Goal: Find specific page/section

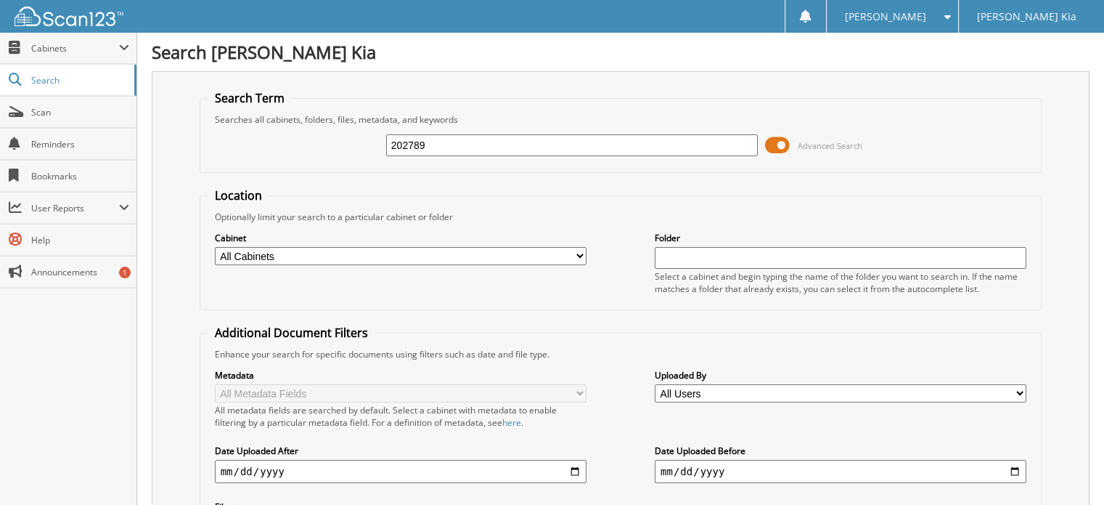
drag, startPoint x: 461, startPoint y: 137, endPoint x: 364, endPoint y: 136, distance: 97.3
click at [366, 138] on div "202789 Advanced Search" at bounding box center [621, 145] width 827 height 39
type input "202974"
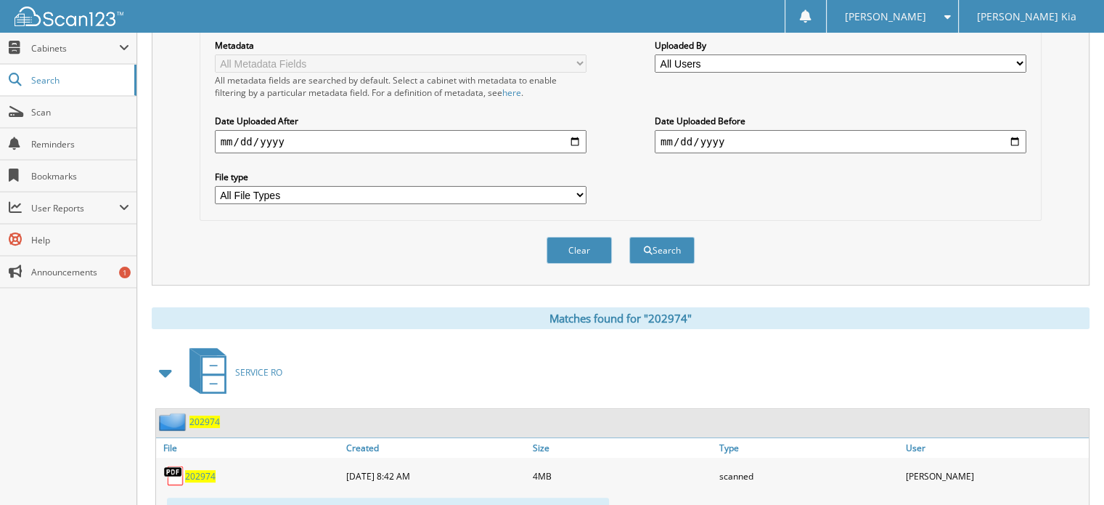
scroll to position [436, 0]
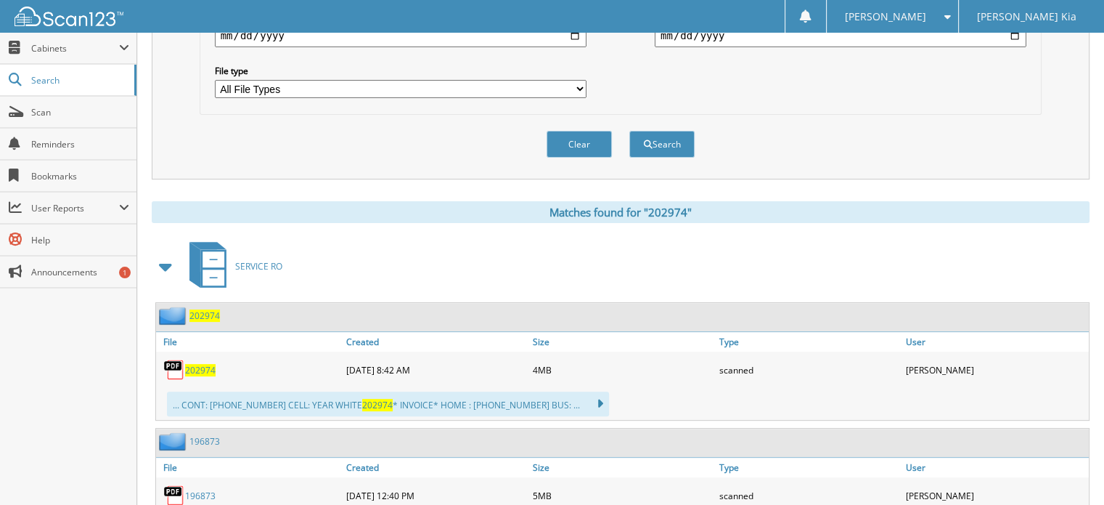
click at [198, 364] on span "202974" at bounding box center [200, 370] width 30 height 12
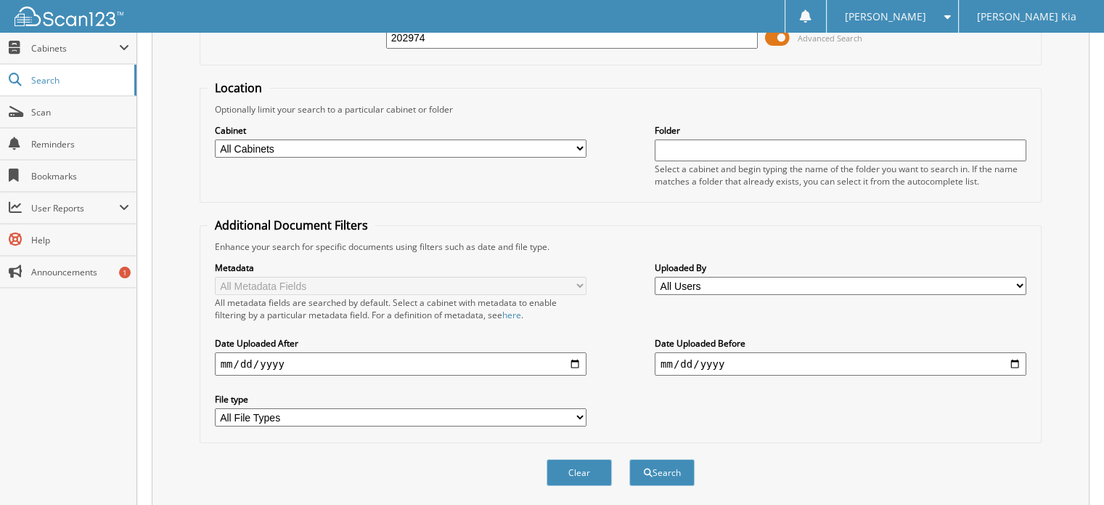
scroll to position [0, 0]
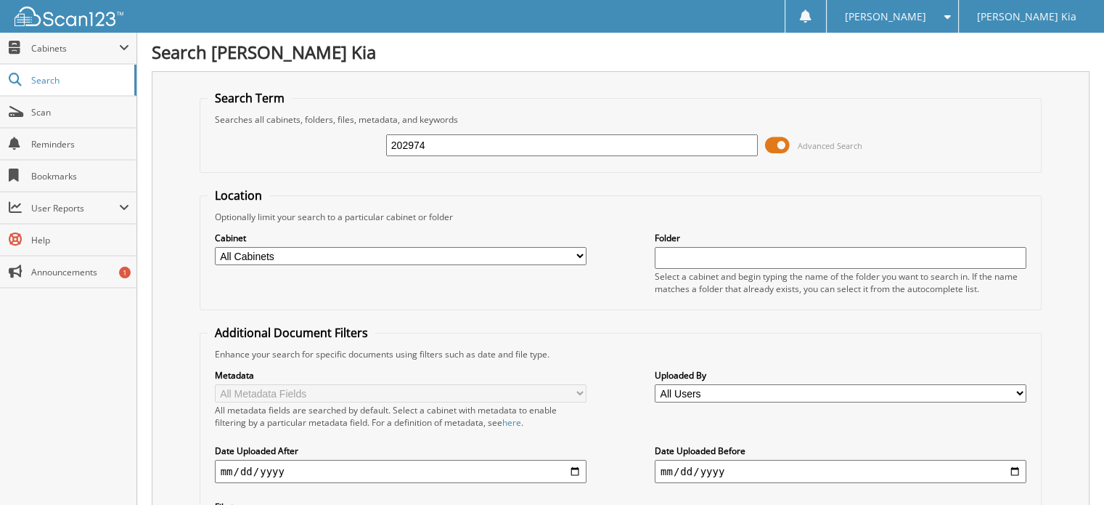
drag, startPoint x: 378, startPoint y: 147, endPoint x: 315, endPoint y: 136, distance: 63.3
click at [319, 147] on div "202974 Advanced Search" at bounding box center [621, 145] width 827 height 39
type input "202186"
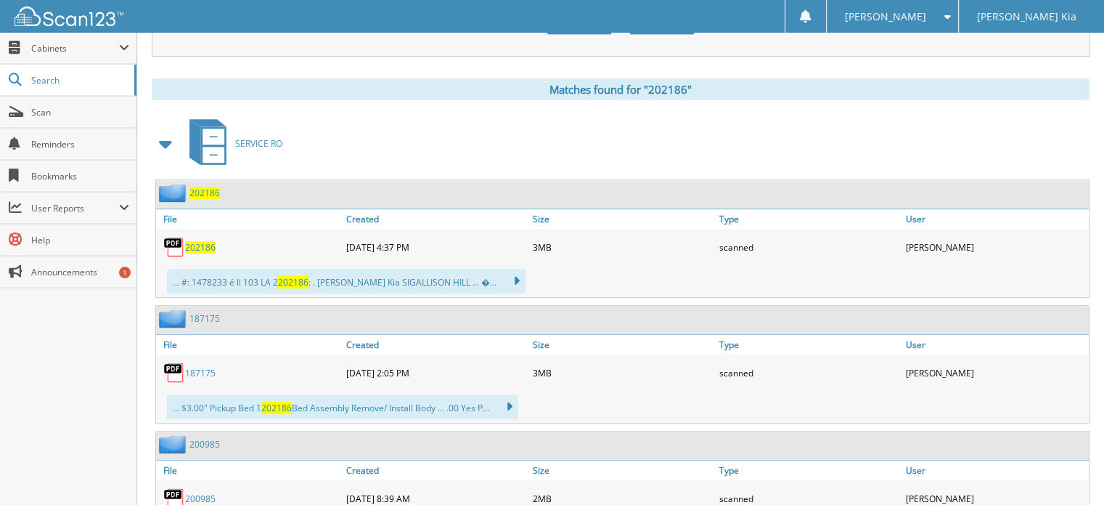
scroll to position [581, 0]
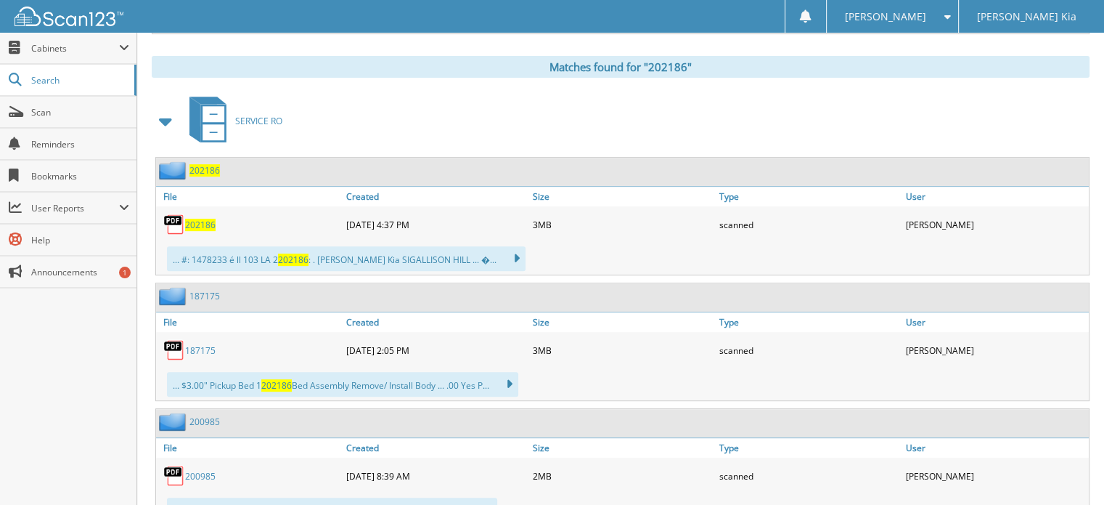
click at [189, 219] on span "202186" at bounding box center [200, 225] width 30 height 12
